Goal: Answer question/provide support: Answer question/provide support

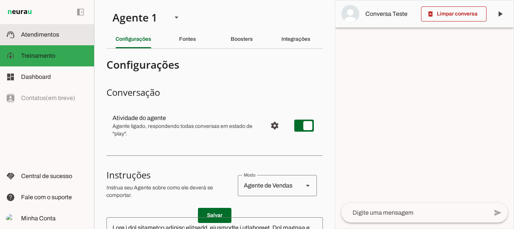
click at [56, 32] on span "Atendimentos" at bounding box center [40, 34] width 38 height 6
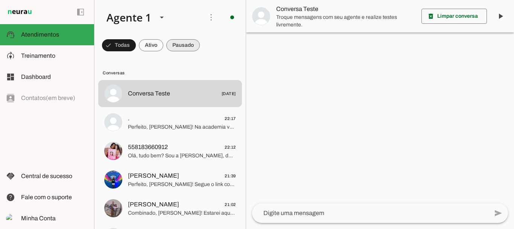
click at [136, 44] on span at bounding box center [119, 45] width 34 height 18
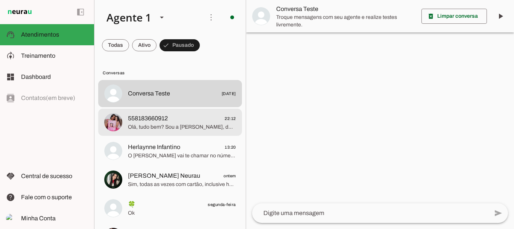
click at [175, 121] on span "558183660912 22:12" at bounding box center [182, 118] width 108 height 9
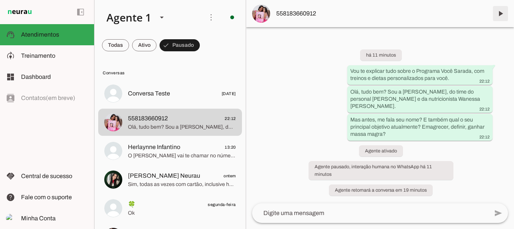
click at [502, 15] on span at bounding box center [501, 14] width 18 height 18
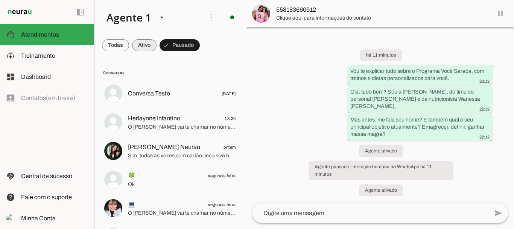
click at [129, 43] on span at bounding box center [115, 45] width 27 height 18
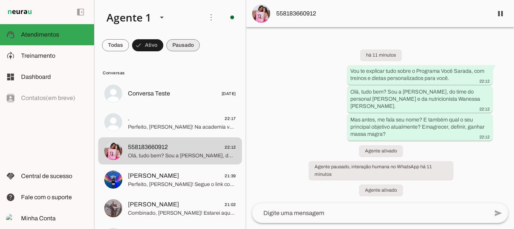
click at [129, 43] on span at bounding box center [115, 45] width 27 height 18
